Goal: Task Accomplishment & Management: Manage account settings

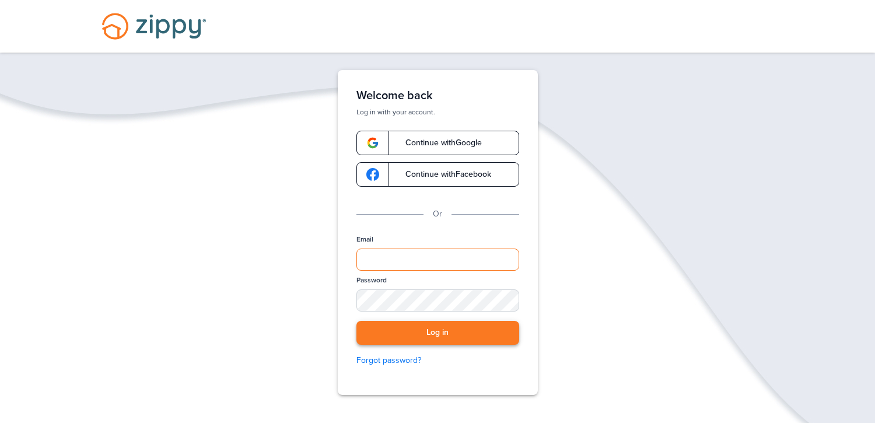
type input "**********"
click at [455, 332] on button "Log in" at bounding box center [438, 333] width 163 height 24
